Goal: Contribute content: Add original content to the website for others to see

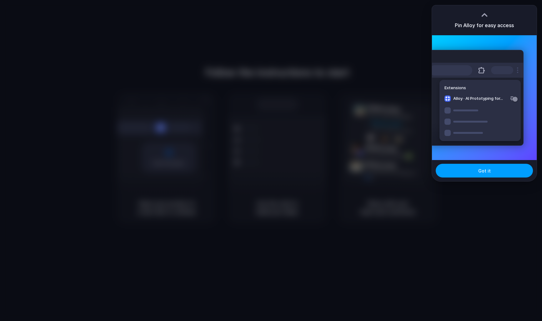
click at [481, 171] on span "Got it" at bounding box center [484, 171] width 12 height 7
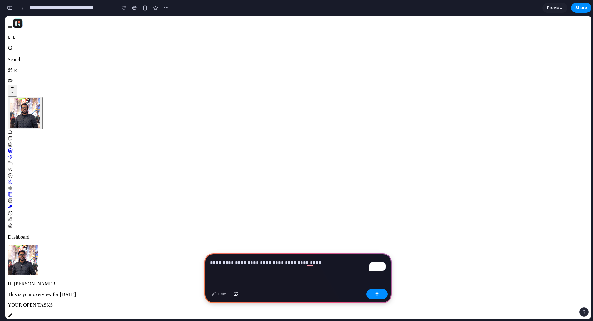
click at [15, 6] on div "**********" at bounding box center [88, 8] width 166 height 14
click at [10, 7] on div "button" at bounding box center [10, 8] width 6 height 4
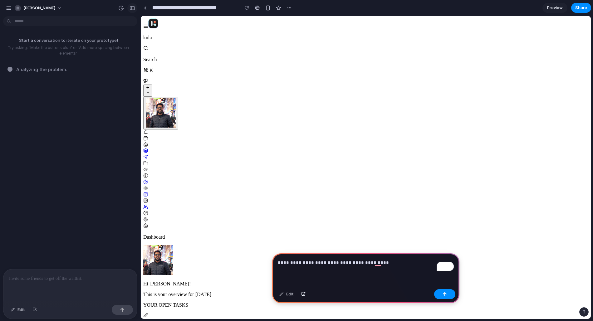
click at [131, 8] on div "button" at bounding box center [133, 8] width 6 height 4
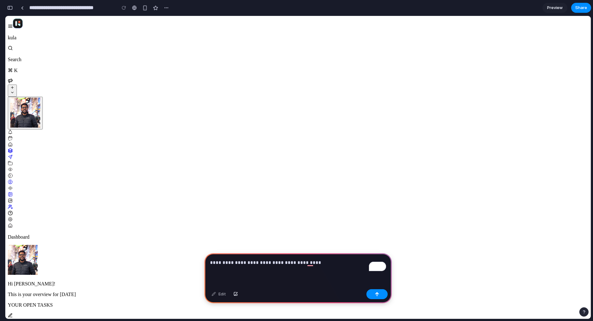
click at [11, 8] on div "button" at bounding box center [10, 8] width 6 height 4
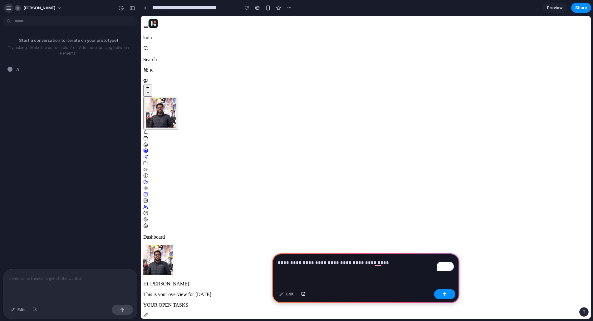
click at [5, 8] on button "button" at bounding box center [8, 7] width 9 height 9
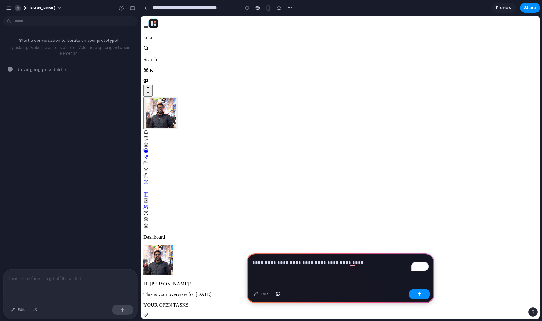
click at [378, 259] on p "**********" at bounding box center [340, 262] width 176 height 7
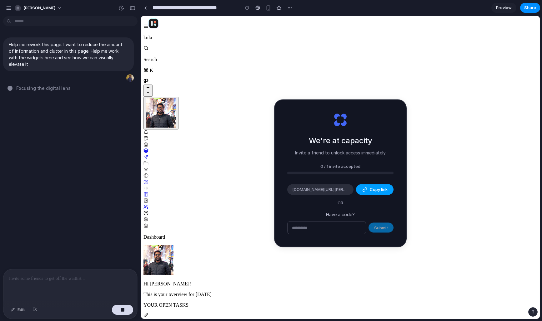
click at [370, 189] on span "Copy link" at bounding box center [379, 190] width 18 height 6
click at [344, 229] on input "text" at bounding box center [326, 228] width 78 height 12
click at [342, 215] on p "Have a code?" at bounding box center [340, 214] width 106 height 7
type input "**********"
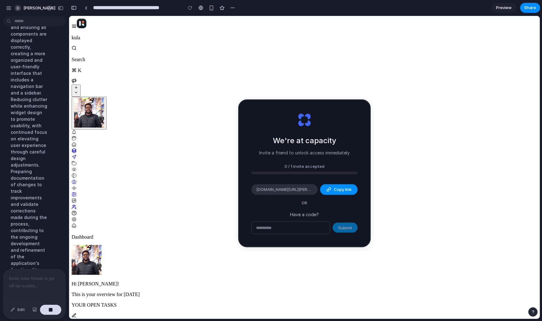
scroll to position [148, 0]
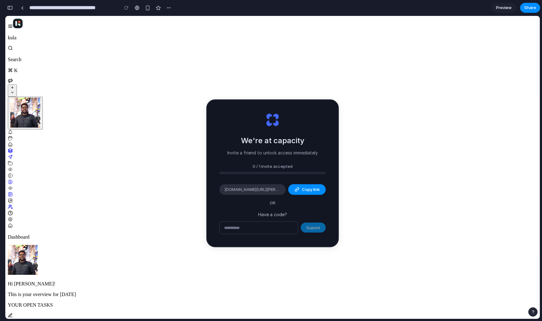
click at [10, 9] on div "button" at bounding box center [10, 8] width 6 height 4
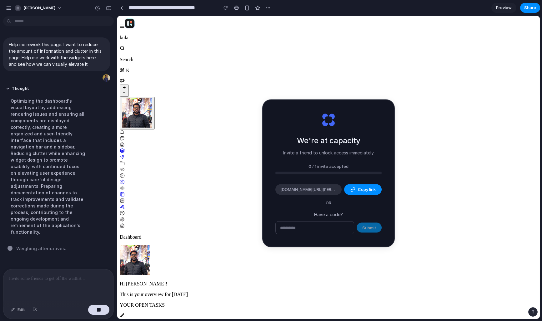
drag, startPoint x: 139, startPoint y: 211, endPoint x: 117, endPoint y: 210, distance: 21.9
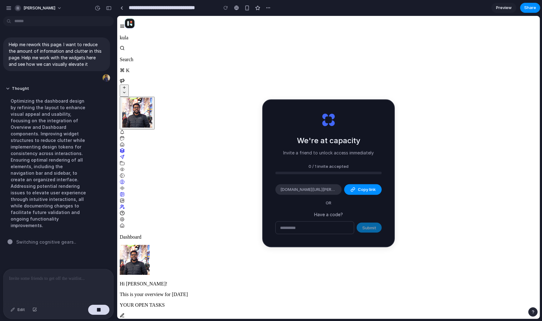
click at [48, 281] on p at bounding box center [58, 278] width 99 height 7
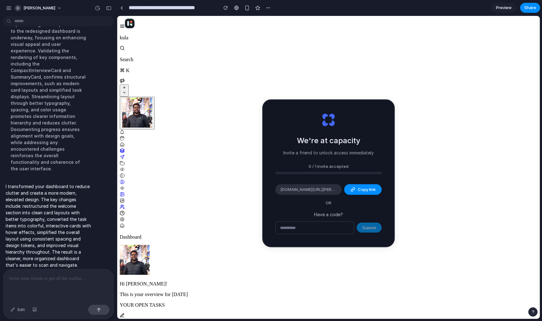
scroll to position [62, 0]
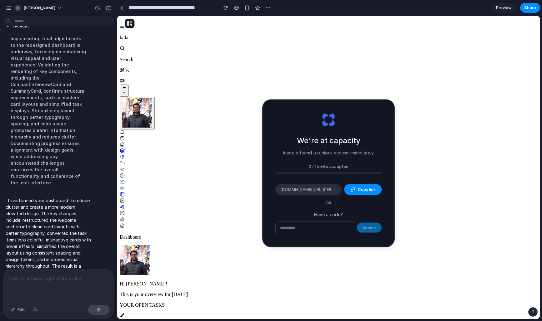
click at [106, 9] on div "button" at bounding box center [109, 8] width 6 height 4
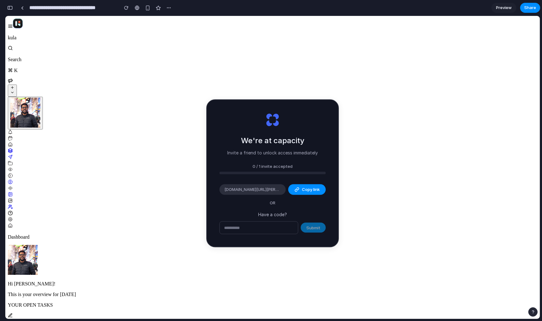
click at [509, 7] on span "Preview" at bounding box center [504, 8] width 16 height 6
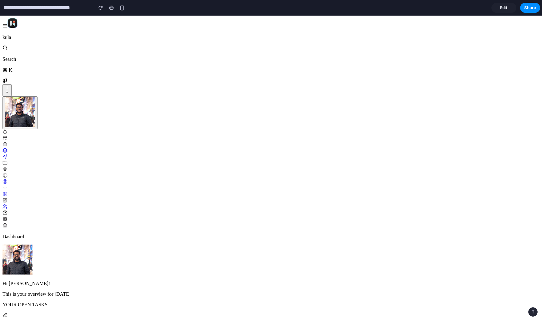
click at [505, 3] on link "Edit" at bounding box center [503, 8] width 25 height 10
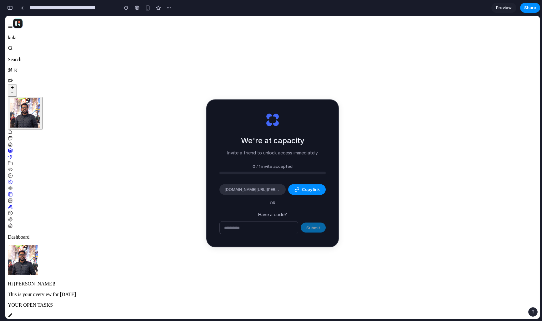
scroll to position [26, 0]
click at [12, 9] on div "button" at bounding box center [10, 8] width 6 height 4
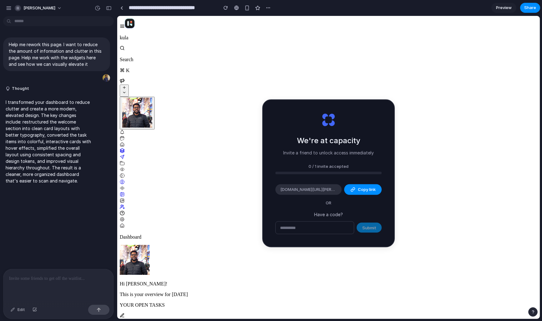
click at [69, 289] on div at bounding box center [58, 286] width 110 height 33
click at [68, 282] on p at bounding box center [58, 278] width 99 height 7
click at [67, 281] on p at bounding box center [58, 278] width 99 height 7
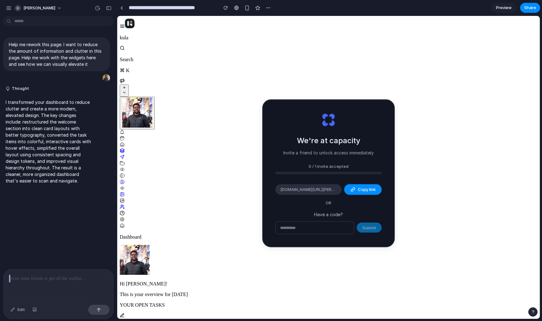
click at [67, 281] on p at bounding box center [58, 278] width 99 height 7
click at [67, 279] on p at bounding box center [58, 278] width 99 height 7
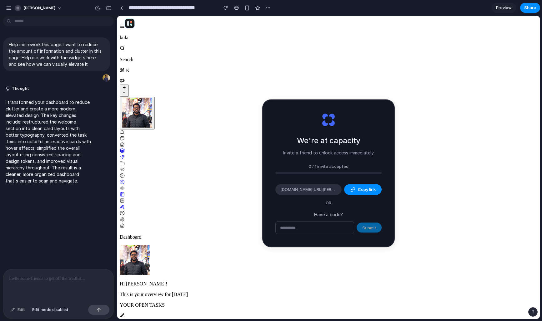
click at [21, 309] on div "Edit" at bounding box center [17, 310] width 21 height 10
